Goal: Information Seeking & Learning: Learn about a topic

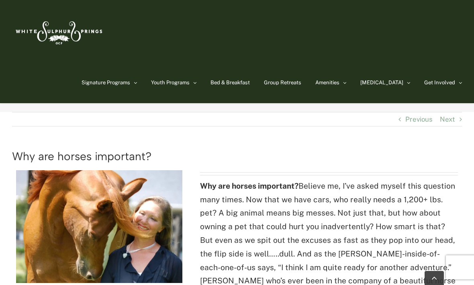
scroll to position [209, 0]
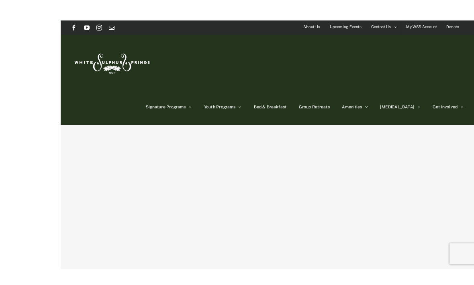
scroll to position [13, 0]
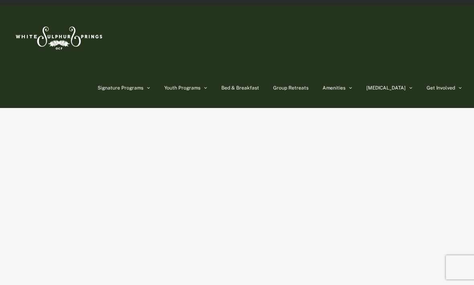
click at [367, 194] on div "Page Title Bar" at bounding box center [237, 198] width 450 height 181
click at [309, 192] on div "Page Title Bar" at bounding box center [237, 198] width 450 height 181
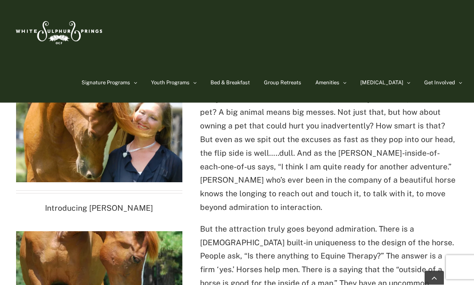
scroll to position [188, 0]
